Goal: Navigation & Orientation: Find specific page/section

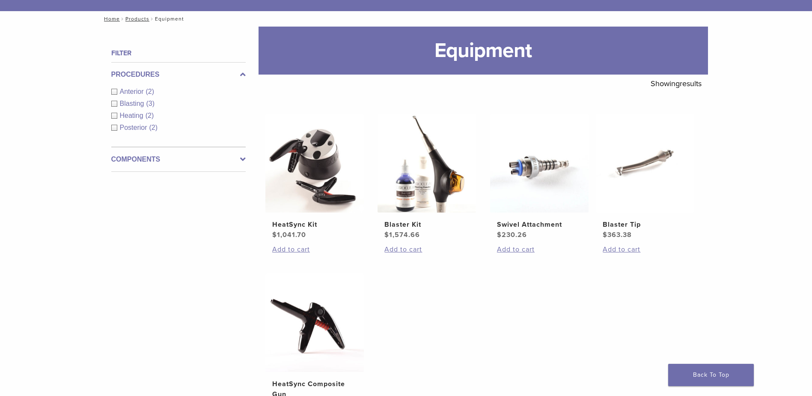
scroll to position [43, 0]
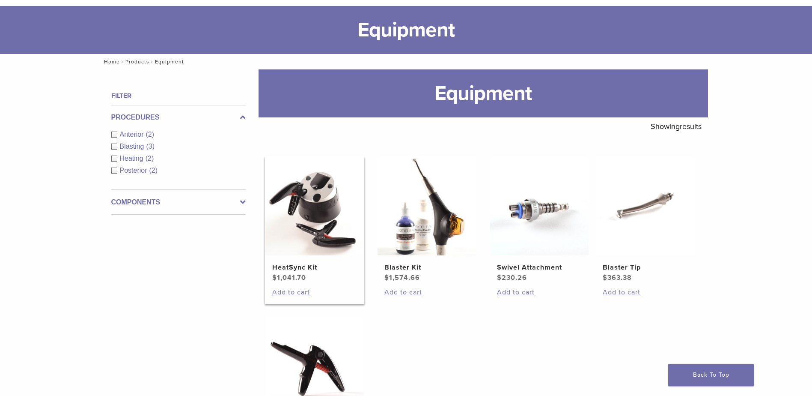
click at [333, 222] on img at bounding box center [314, 206] width 98 height 98
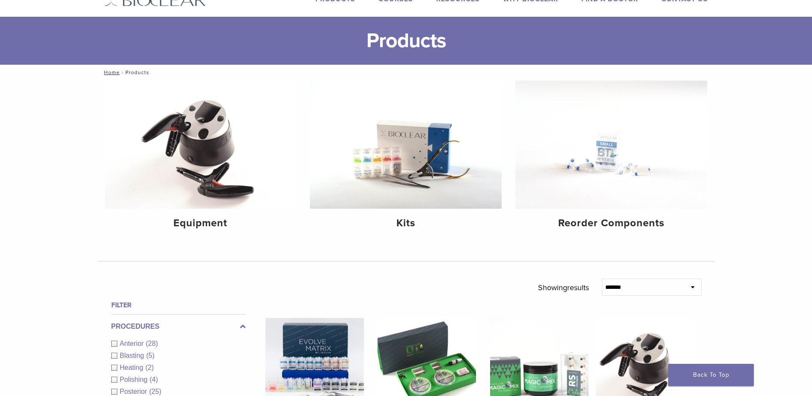
scroll to position [28, 0]
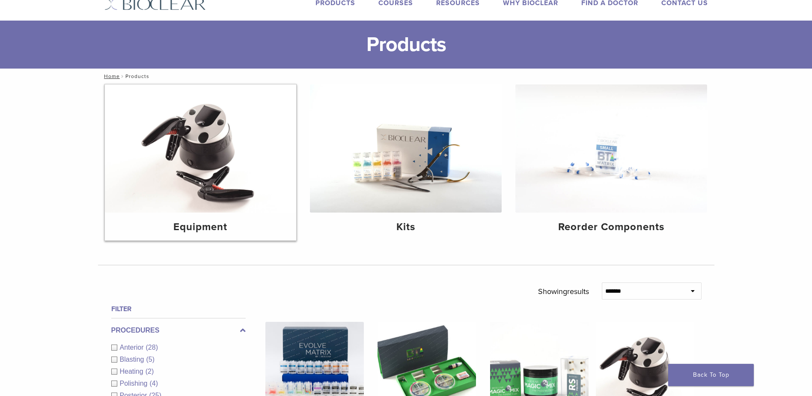
click at [205, 183] on img at bounding box center [201, 148] width 192 height 128
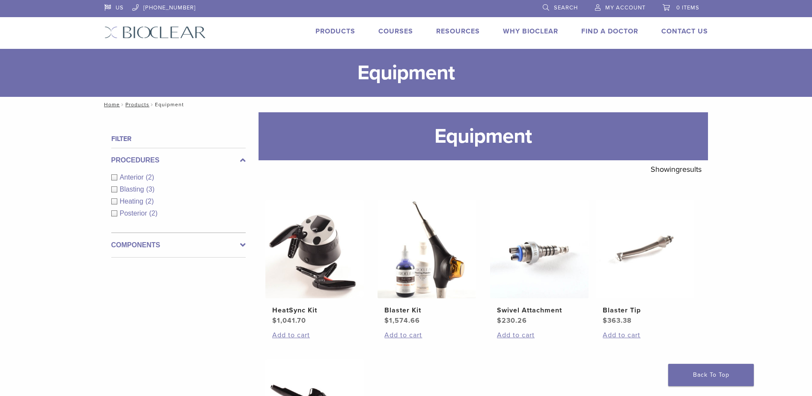
click at [215, 247] on label "Components" at bounding box center [178, 245] width 134 height 10
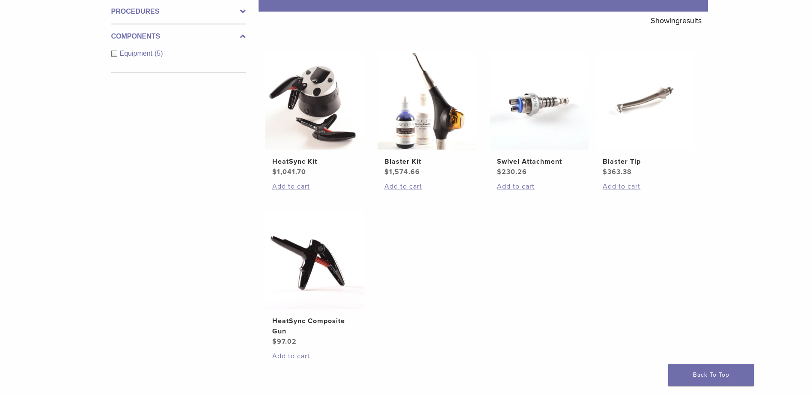
scroll to position [171, 0]
